Goal: Information Seeking & Learning: Check status

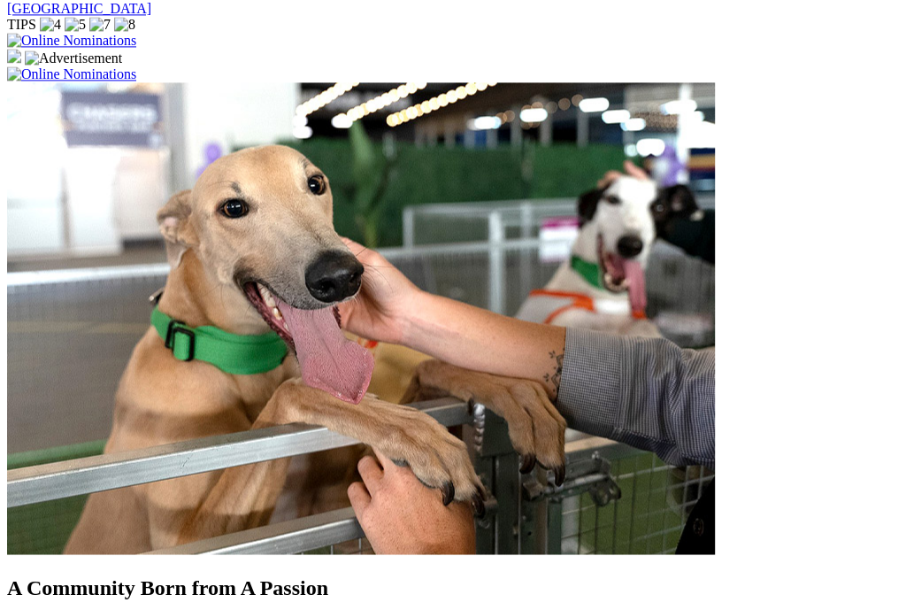
scroll to position [1476, 0]
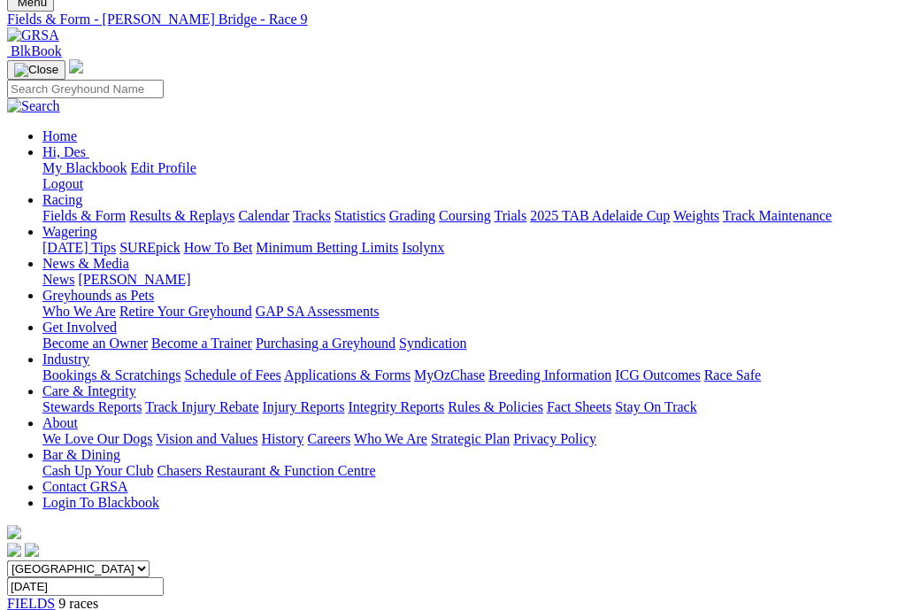
scroll to position [217, 0]
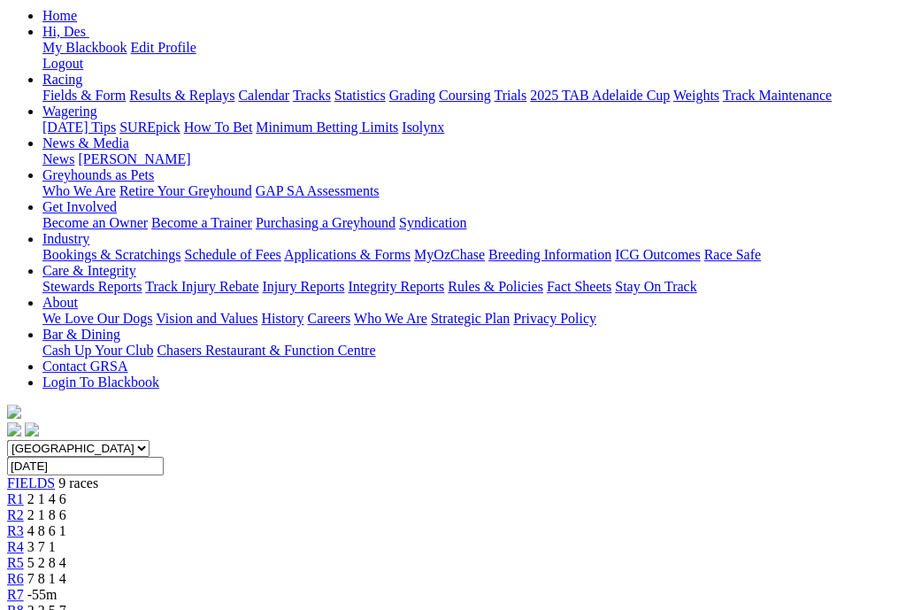
click at [24, 602] on span "R8" at bounding box center [15, 609] width 17 height 15
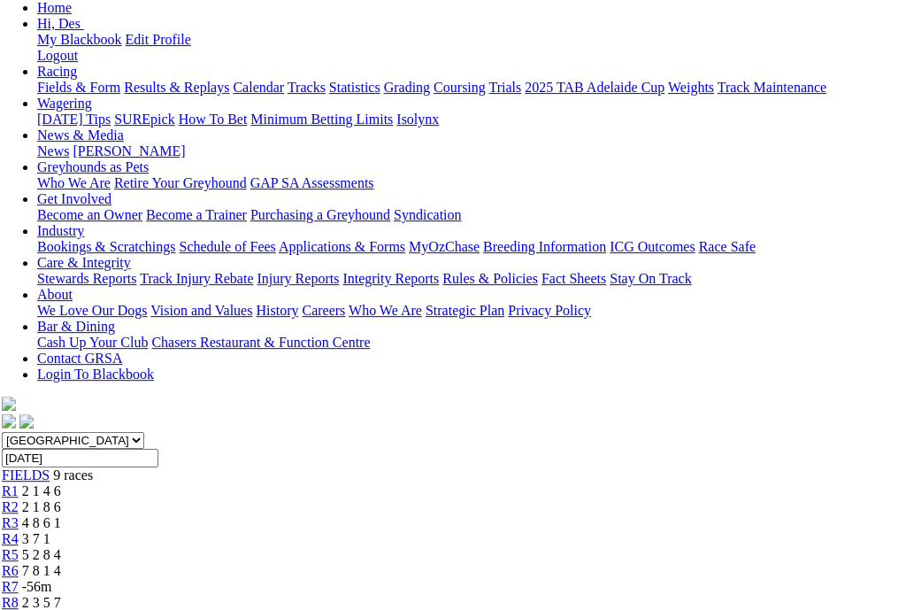
scroll to position [225, 6]
click at [60, 609] on span "2 8 1 4" at bounding box center [40, 617] width 39 height 15
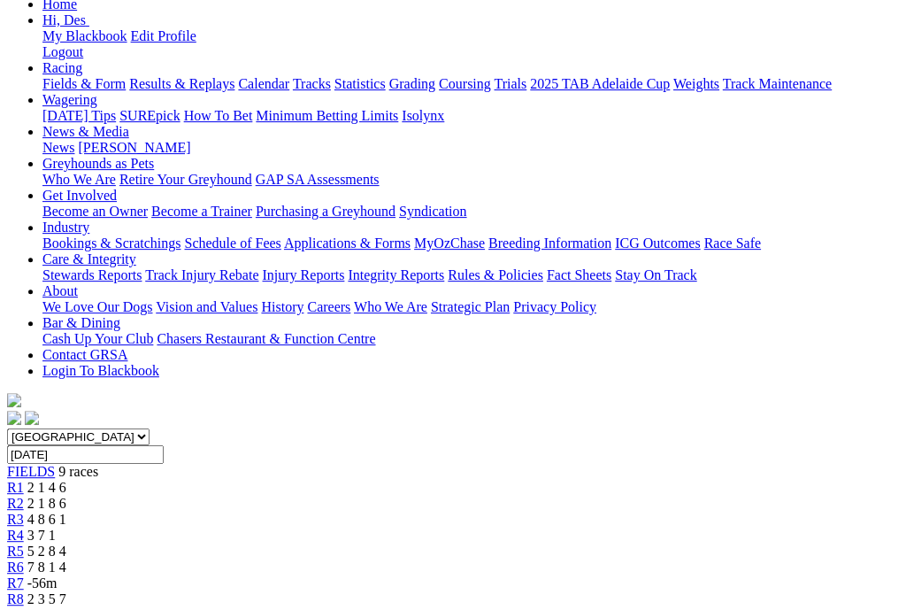
scroll to position [194, 0]
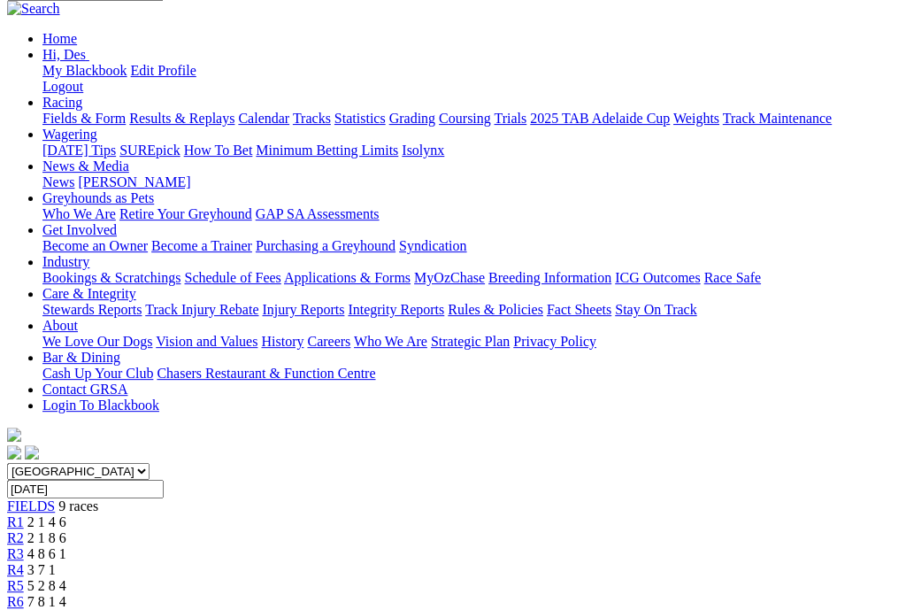
click at [58, 609] on span "-56m" at bounding box center [42, 617] width 30 height 15
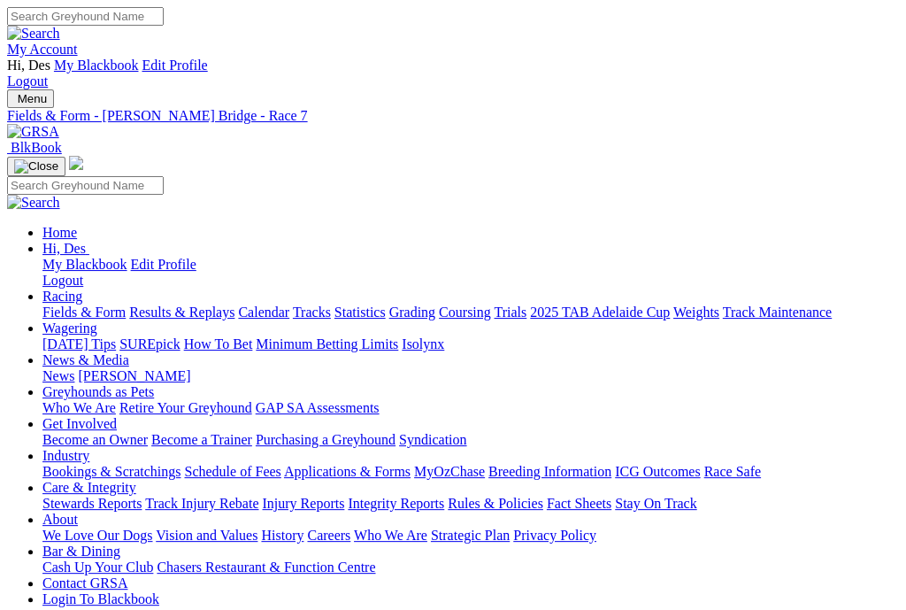
click at [196, 304] on link "Results & Replays" at bounding box center [181, 311] width 105 height 15
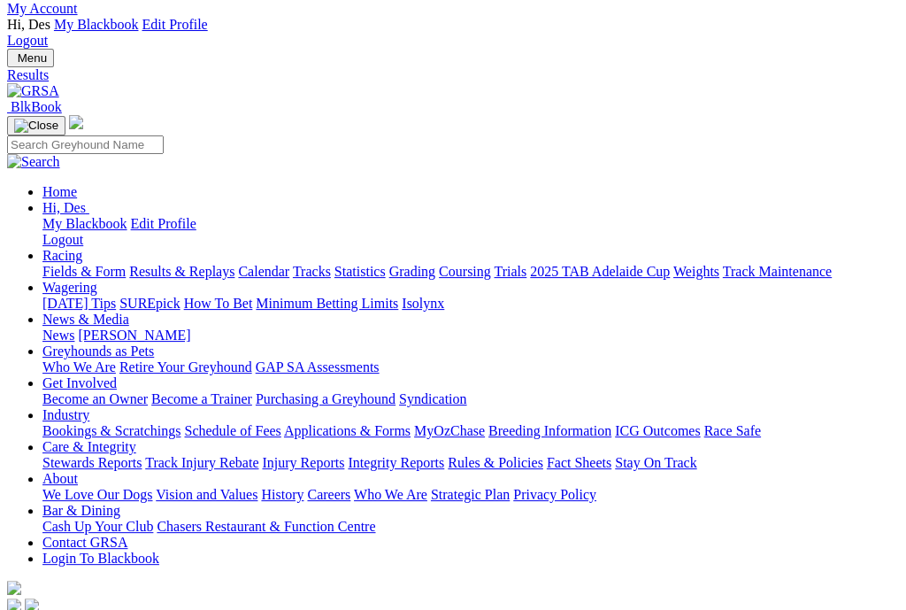
scroll to position [40, 0]
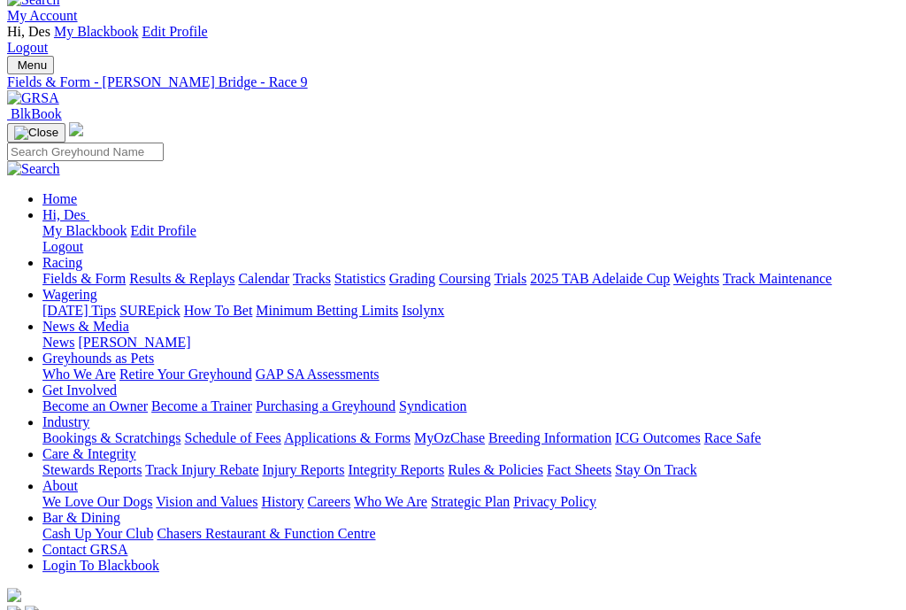
scroll to position [21, 0]
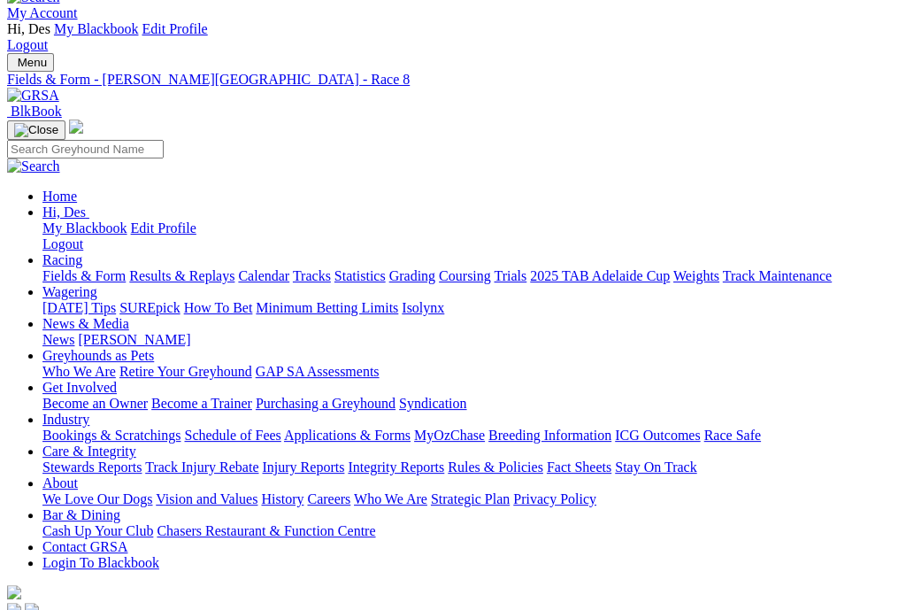
scroll to position [22, 0]
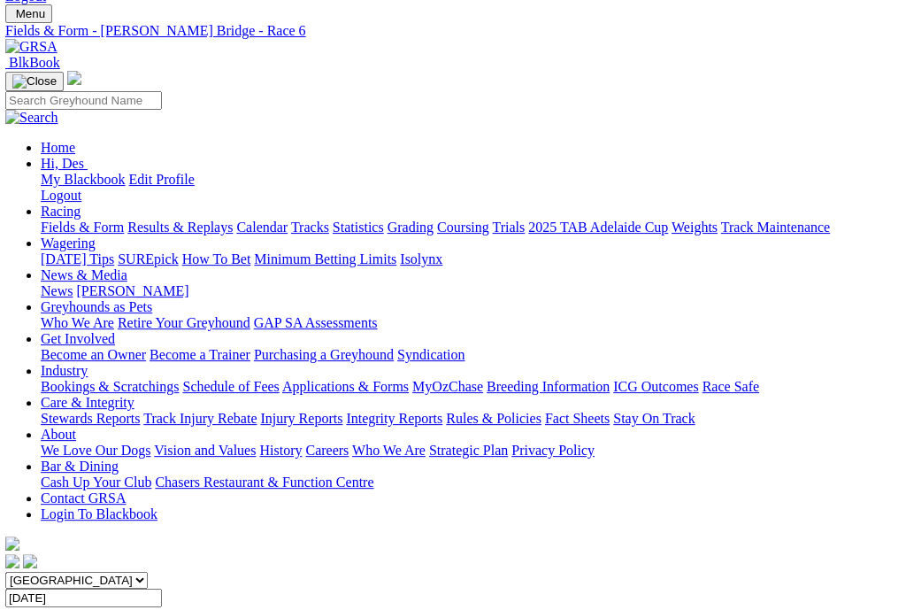
scroll to position [0, 2]
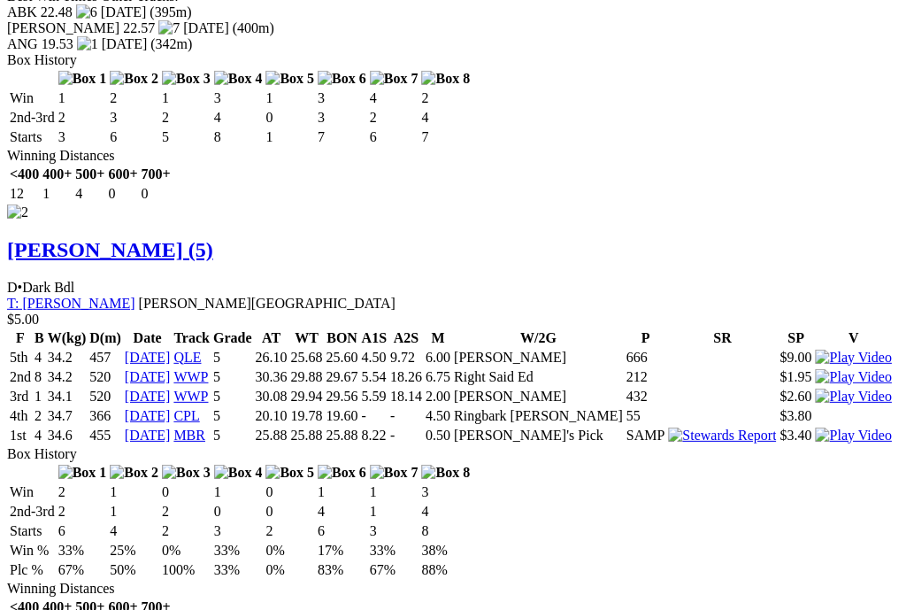
scroll to position [2673, 0]
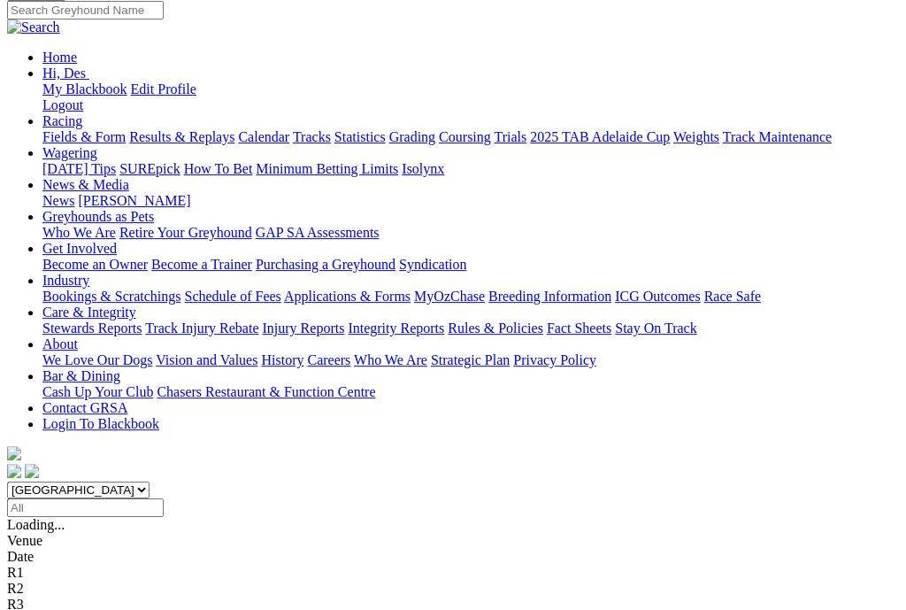
scroll to position [175, 0]
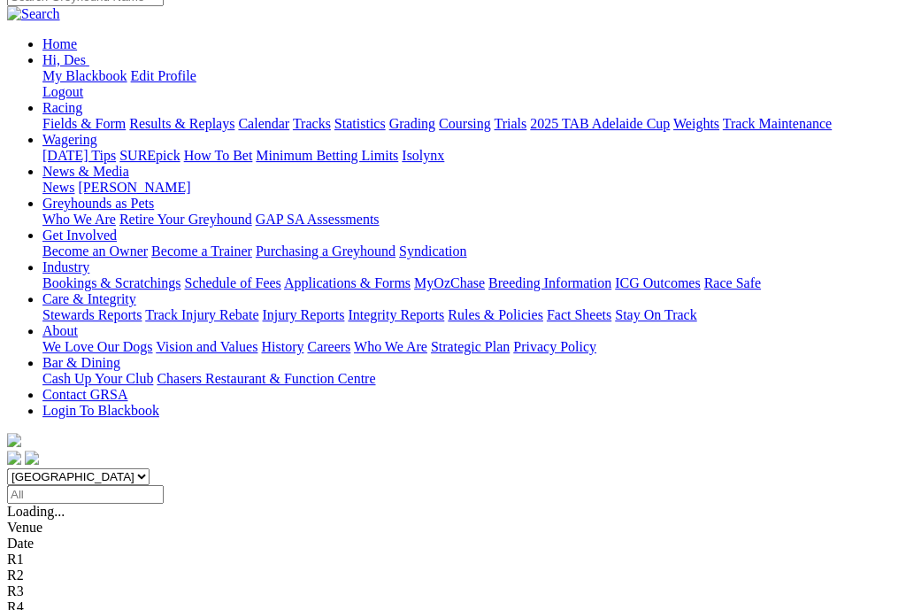
scroll to position [186, 2]
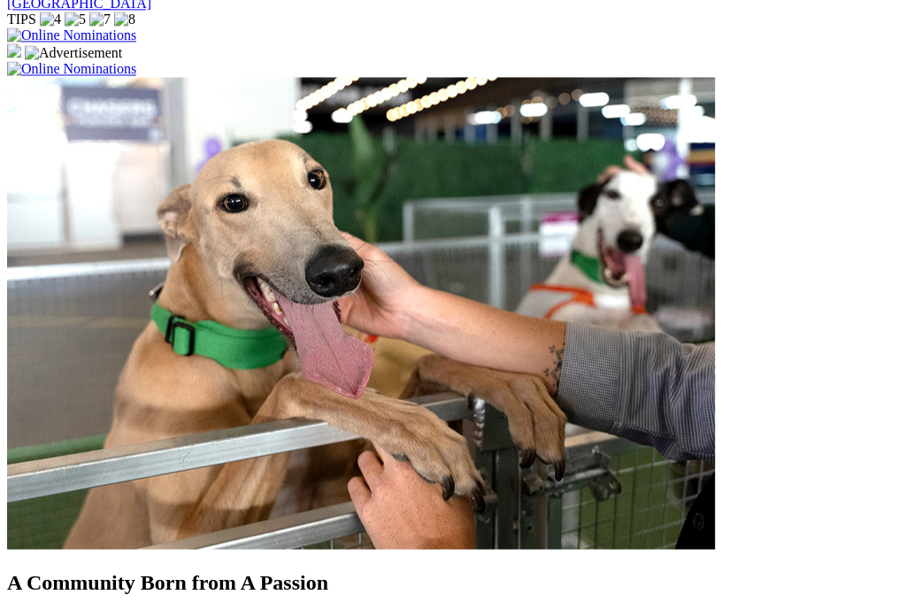
scroll to position [1469, 0]
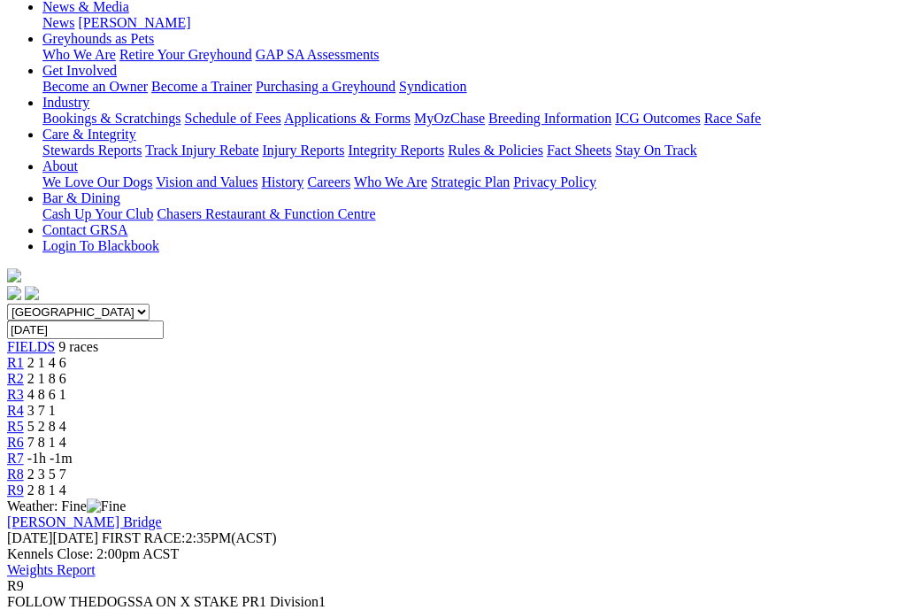
scroll to position [394, 0]
